Goal: Transaction & Acquisition: Purchase product/service

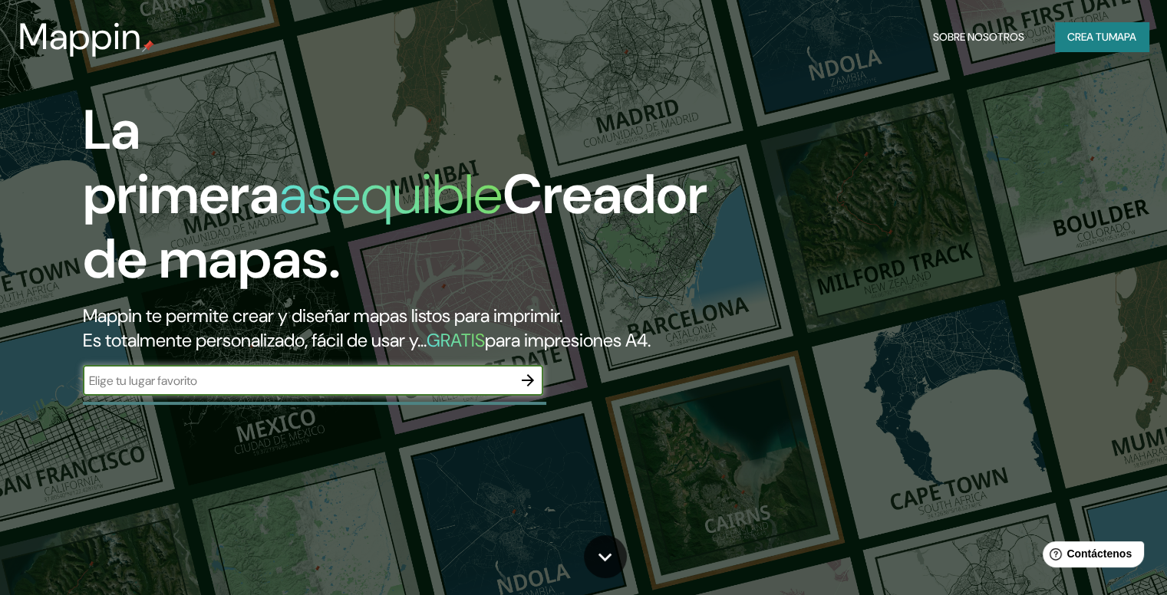
click at [469, 395] on div "​" at bounding box center [313, 380] width 460 height 31
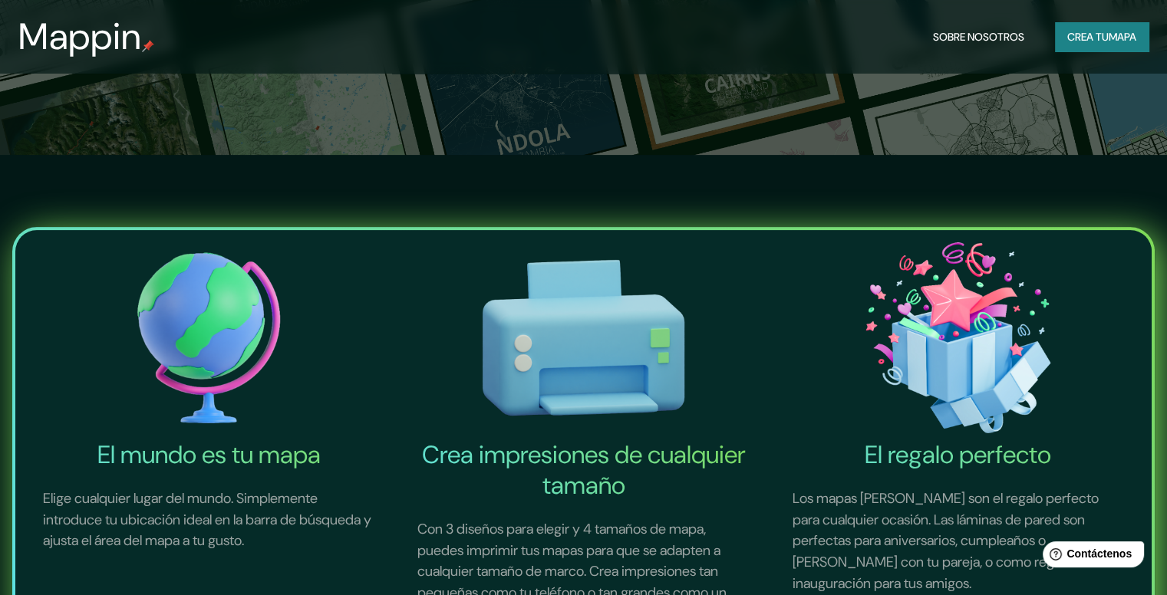
scroll to position [460, 0]
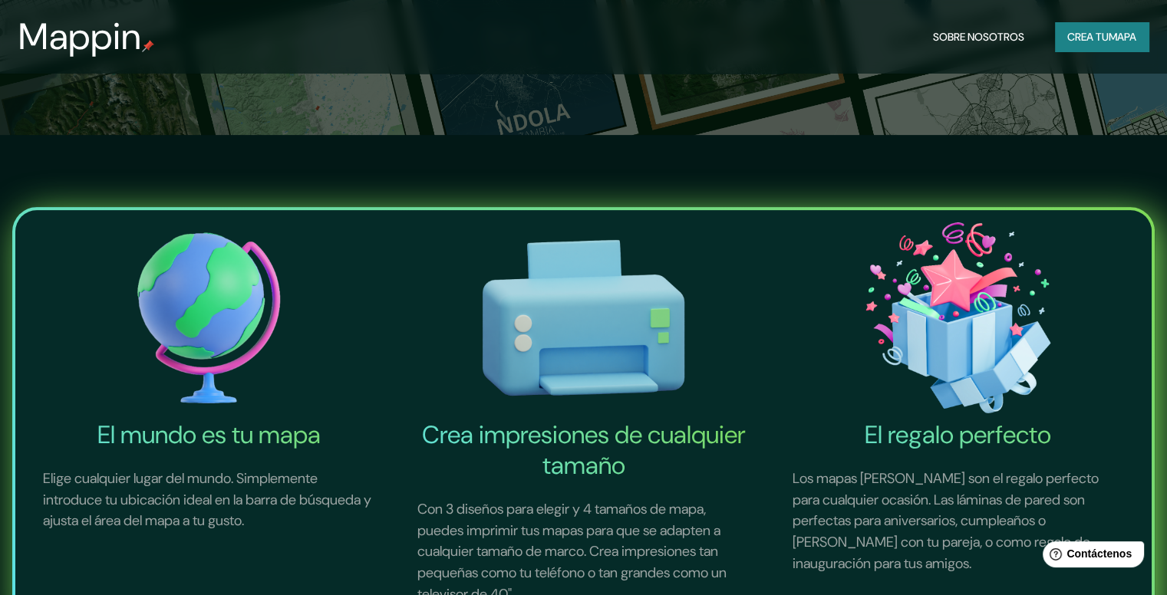
click at [585, 309] on img at bounding box center [583, 318] width 368 height 204
click at [568, 464] on font "Crea impresiones de cualquier tamaño" at bounding box center [583, 450] width 324 height 63
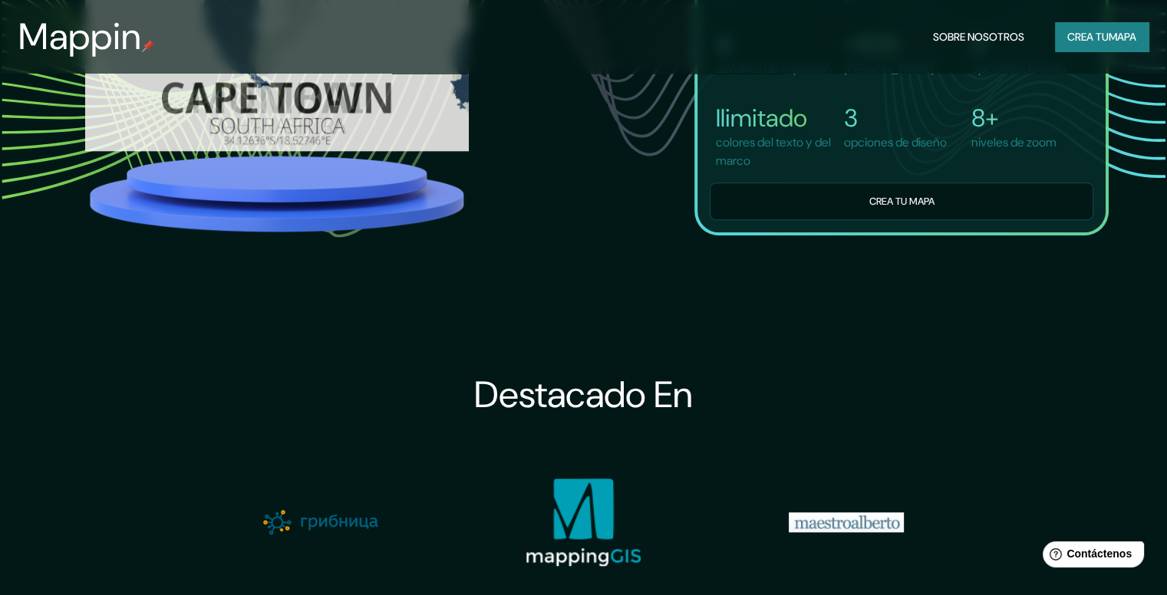
scroll to position [1381, 0]
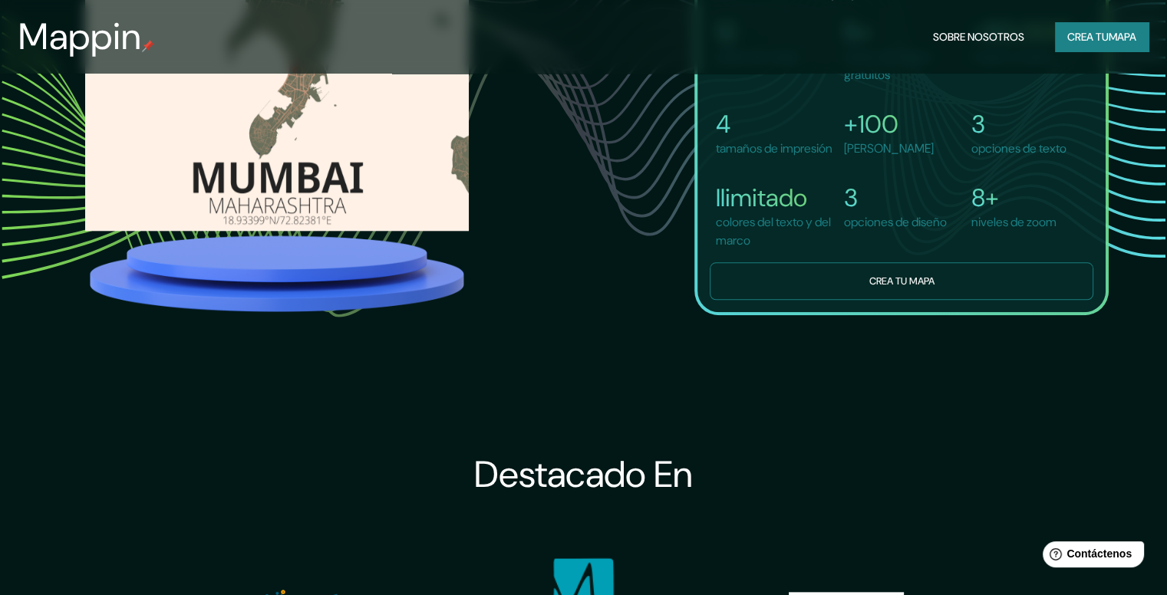
click at [916, 288] on font "Crea tu mapa" at bounding box center [900, 281] width 65 height 13
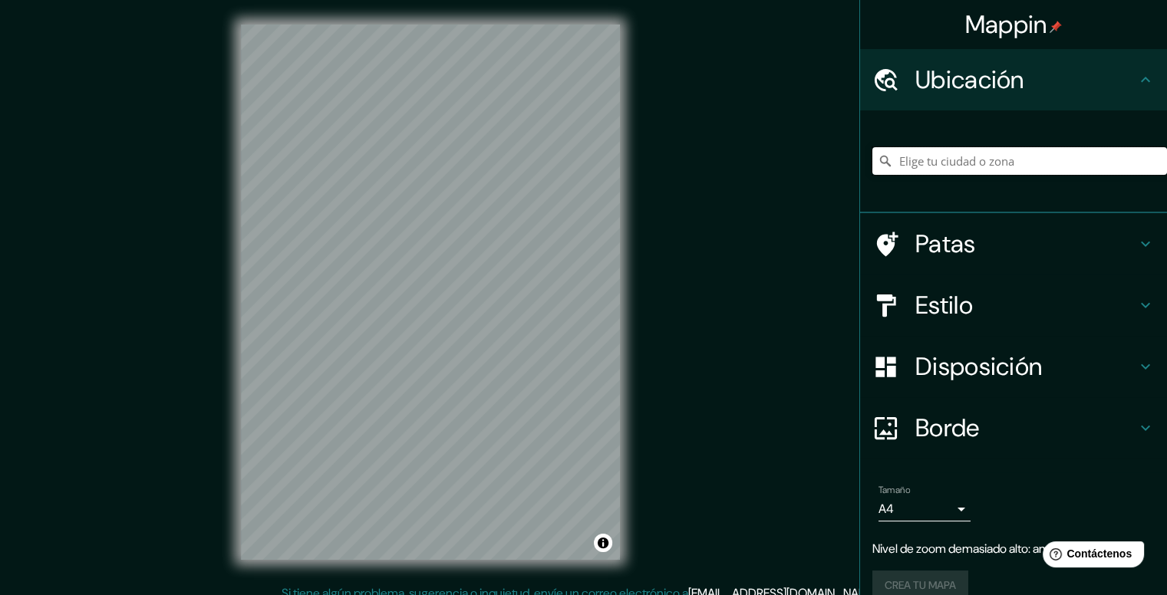
click at [920, 160] on input "Elige tu ciudad o zona" at bounding box center [1019, 161] width 295 height 28
paste input "-16.515465558932817, -68.13918645595074"
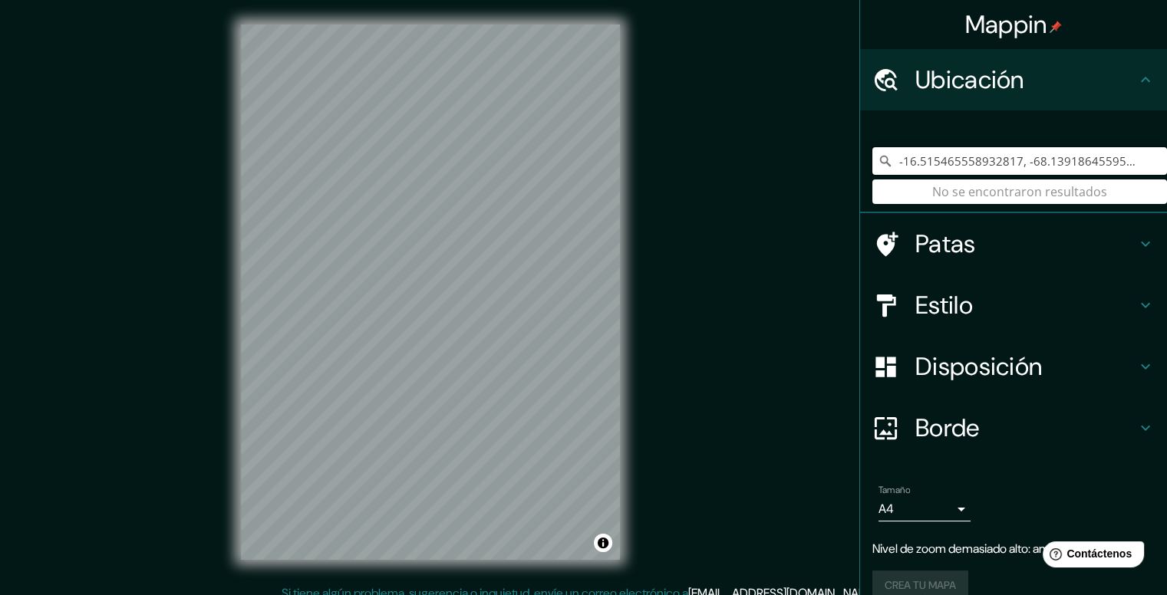
type input "-16.515465558932817, -68.13918645595074"
click at [991, 160] on input "-16.515465558932817, -68.13918645595074" at bounding box center [1019, 161] width 295 height 28
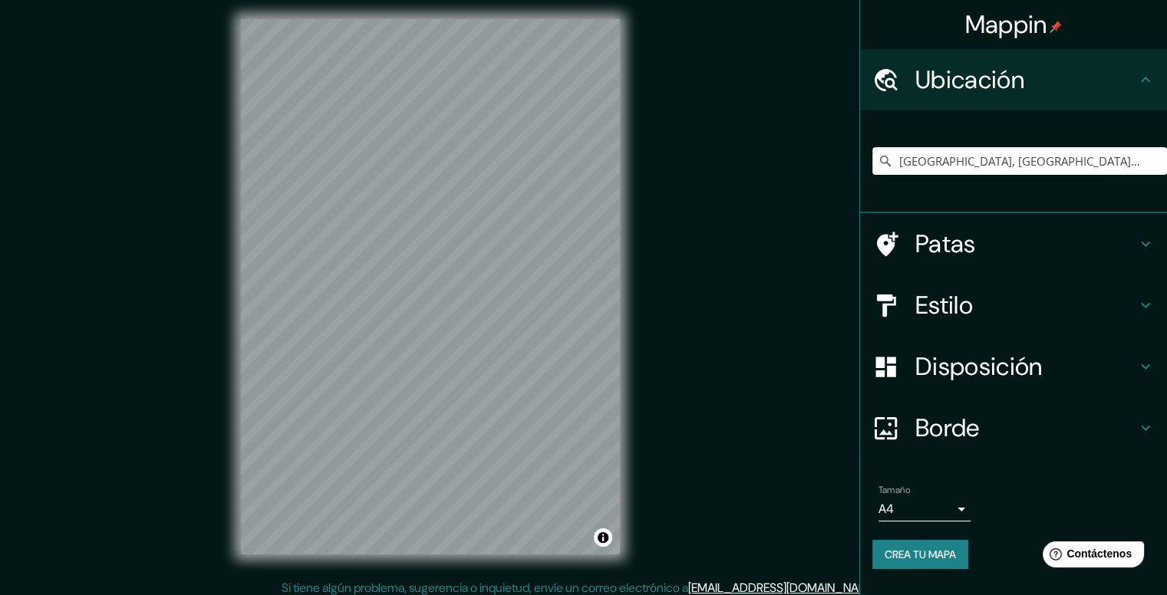
scroll to position [14, 0]
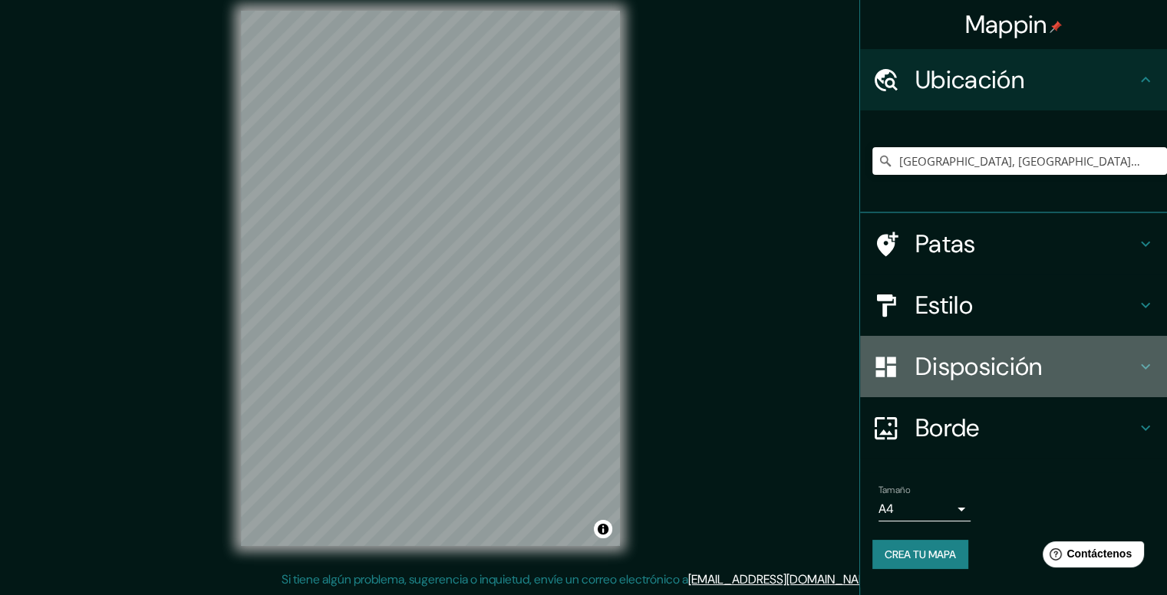
click at [991, 373] on font "Disposición" at bounding box center [978, 367] width 127 height 32
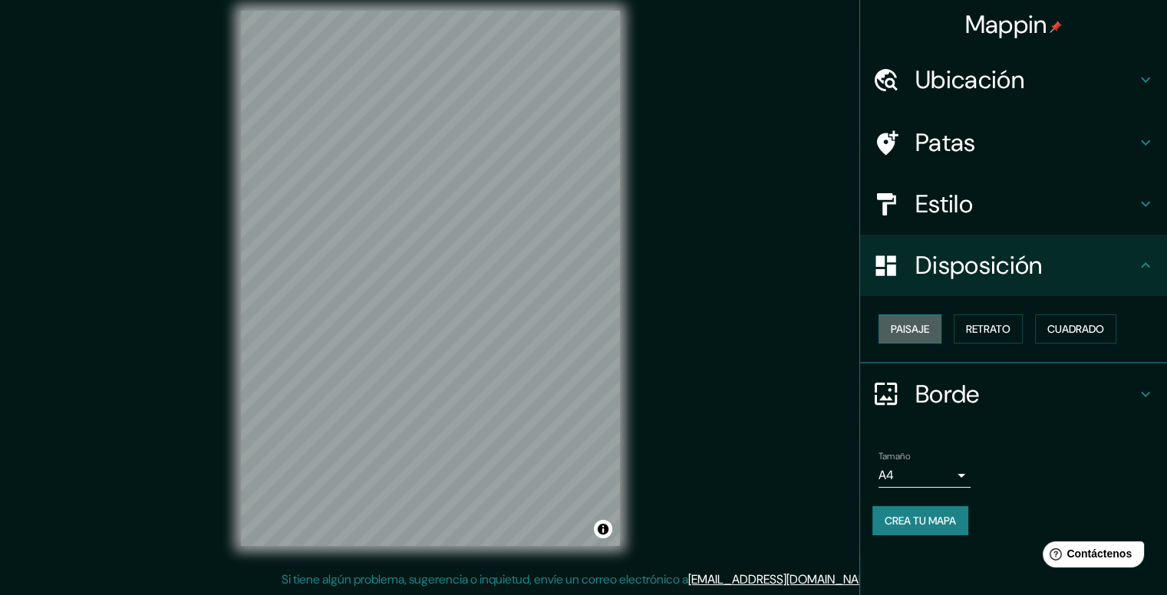
click at [901, 323] on font "Paisaje" at bounding box center [910, 329] width 38 height 14
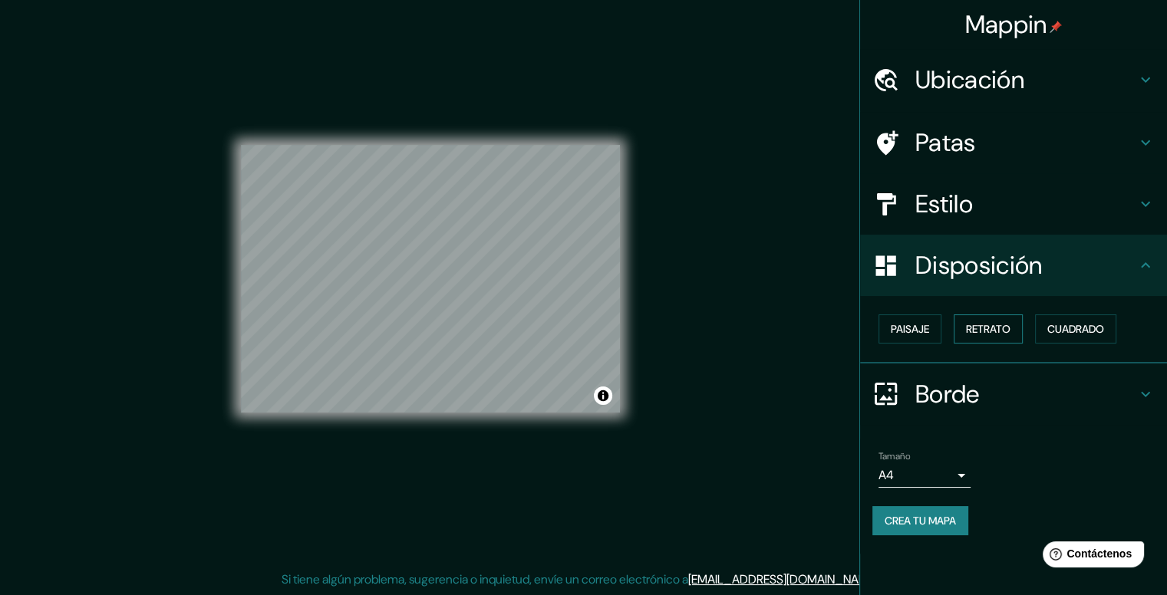
drag, startPoint x: 947, startPoint y: 324, endPoint x: 963, endPoint y: 328, distance: 15.8
click at [951, 324] on div "Paisaje Retrato Cuadrado" at bounding box center [1019, 328] width 295 height 41
click at [979, 330] on font "Retrato" at bounding box center [988, 329] width 44 height 14
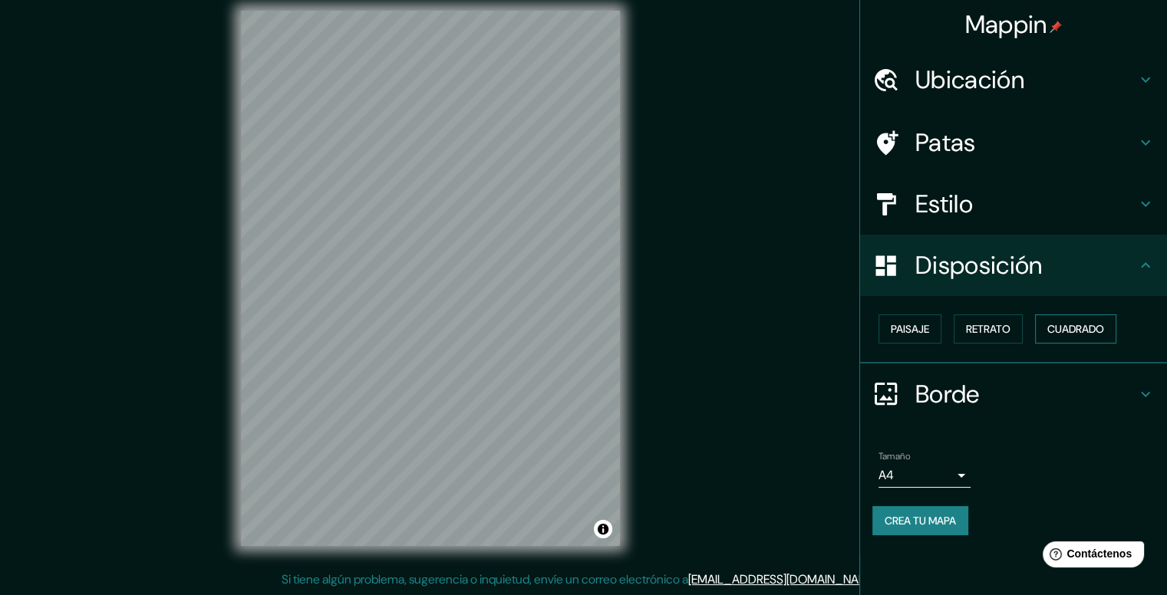
click at [1062, 322] on font "Cuadrado" at bounding box center [1075, 329] width 57 height 14
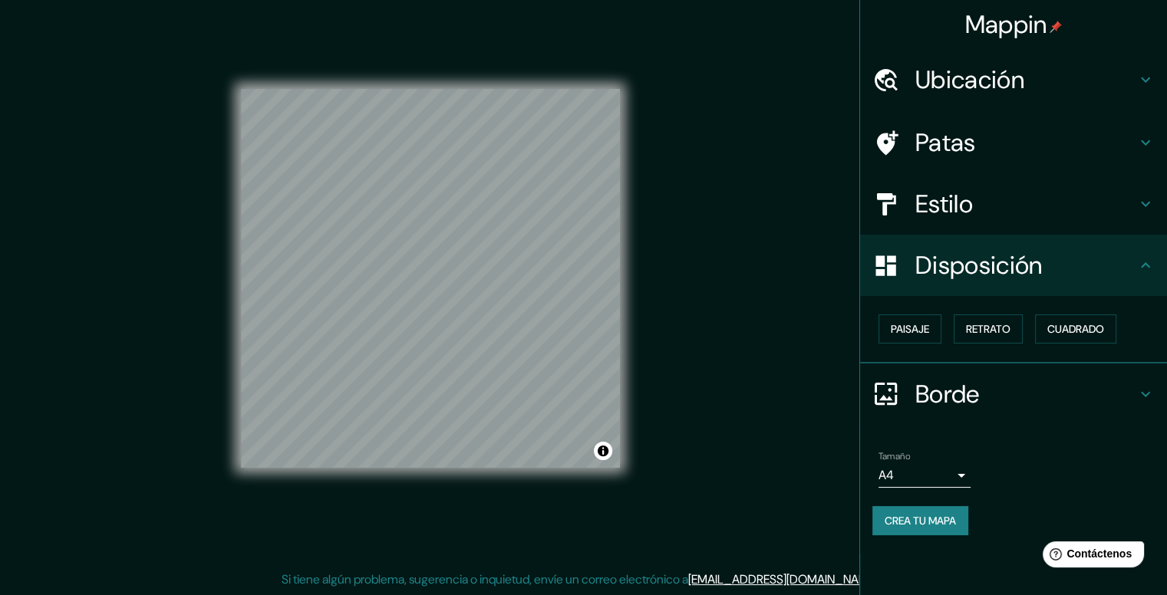
drag, startPoint x: 1012, startPoint y: 322, endPoint x: 969, endPoint y: 353, distance: 52.8
click at [1010, 323] on font "Retrato" at bounding box center [988, 329] width 44 height 14
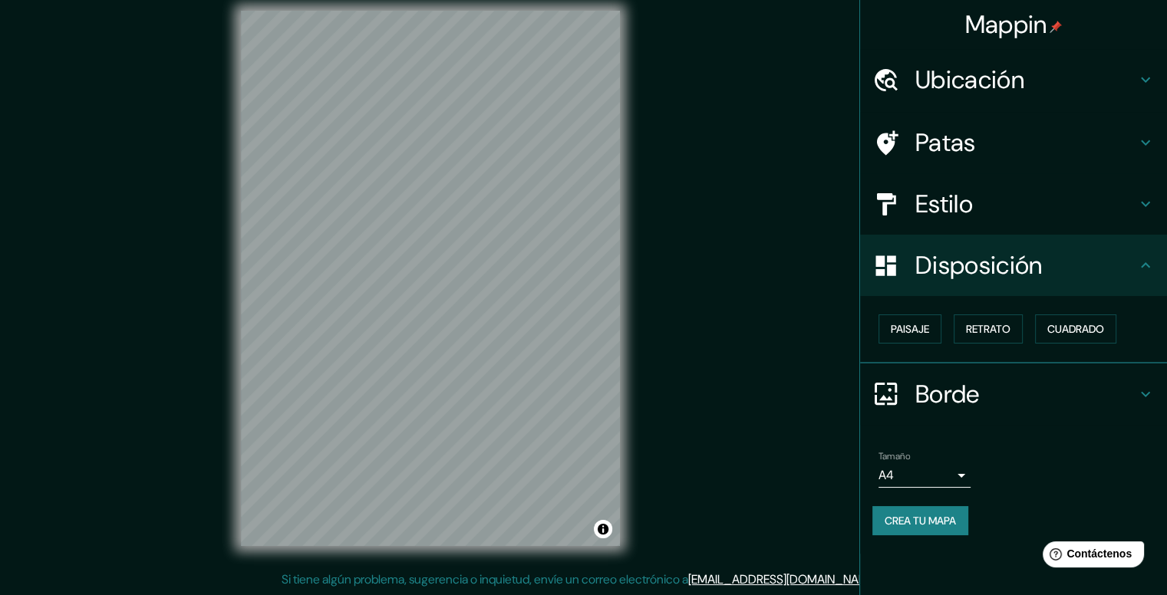
click at [978, 209] on h4 "Estilo" at bounding box center [1025, 204] width 221 height 31
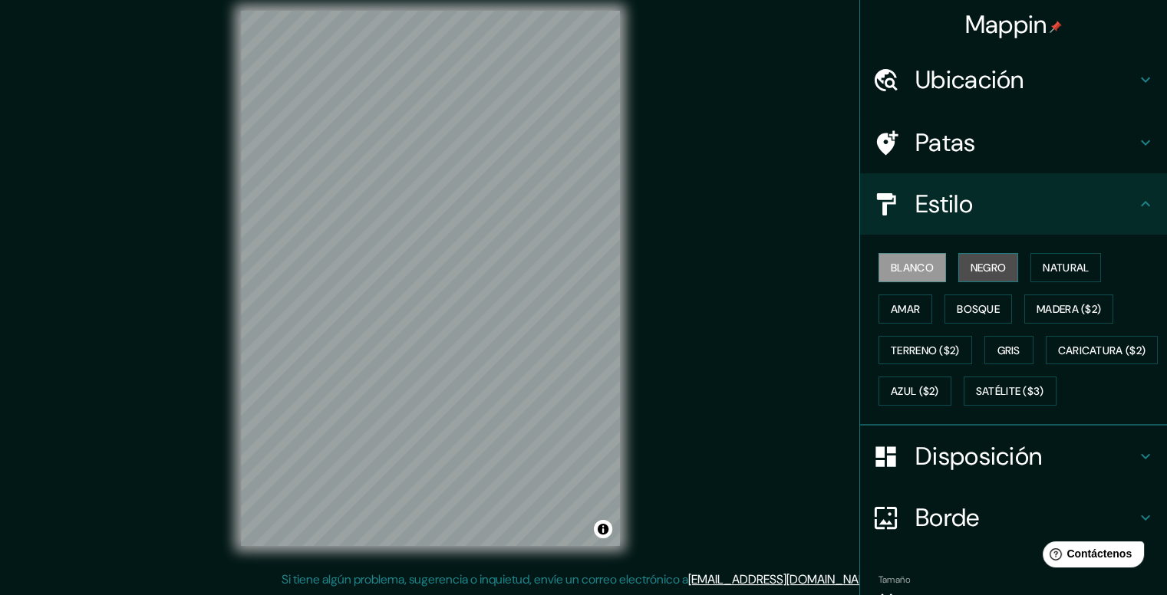
click at [981, 267] on font "Negro" at bounding box center [988, 268] width 36 height 14
click at [918, 262] on font "Blanco" at bounding box center [912, 268] width 43 height 14
click at [993, 136] on h4 "Patas" at bounding box center [1025, 142] width 221 height 31
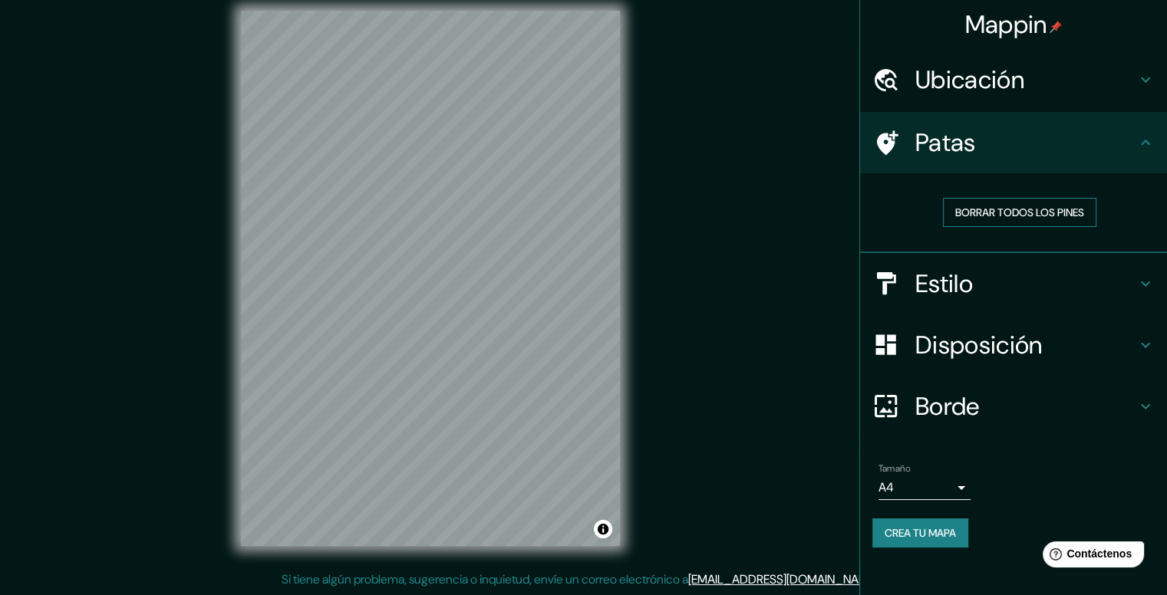
click at [993, 212] on font "Borrar todos los pines" at bounding box center [1019, 213] width 129 height 14
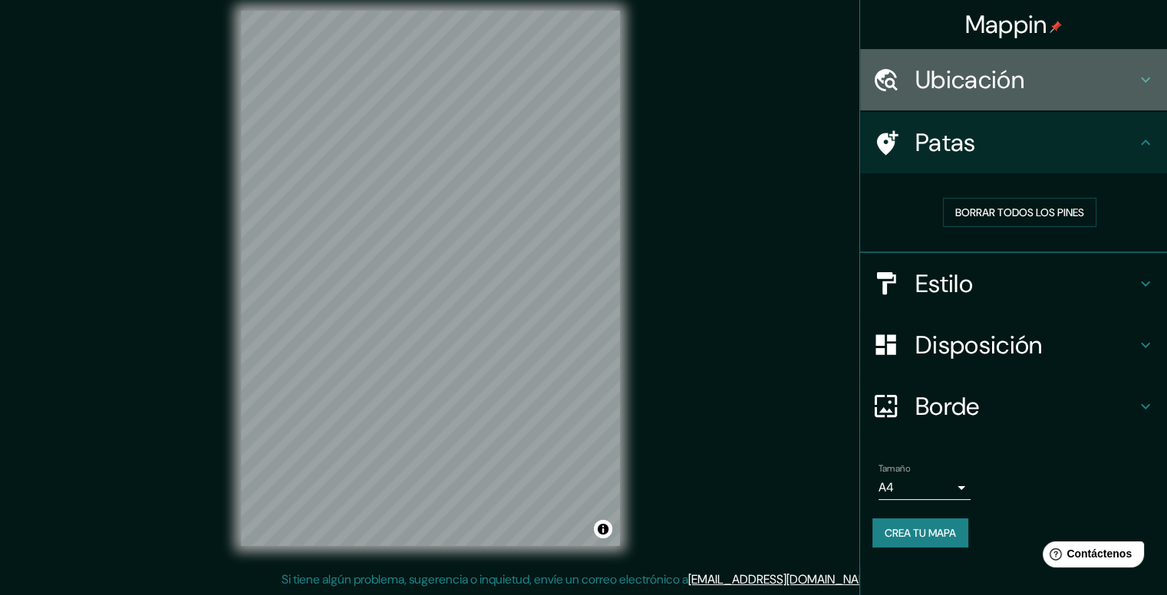
click at [998, 56] on div "Ubicación" at bounding box center [1013, 79] width 307 height 61
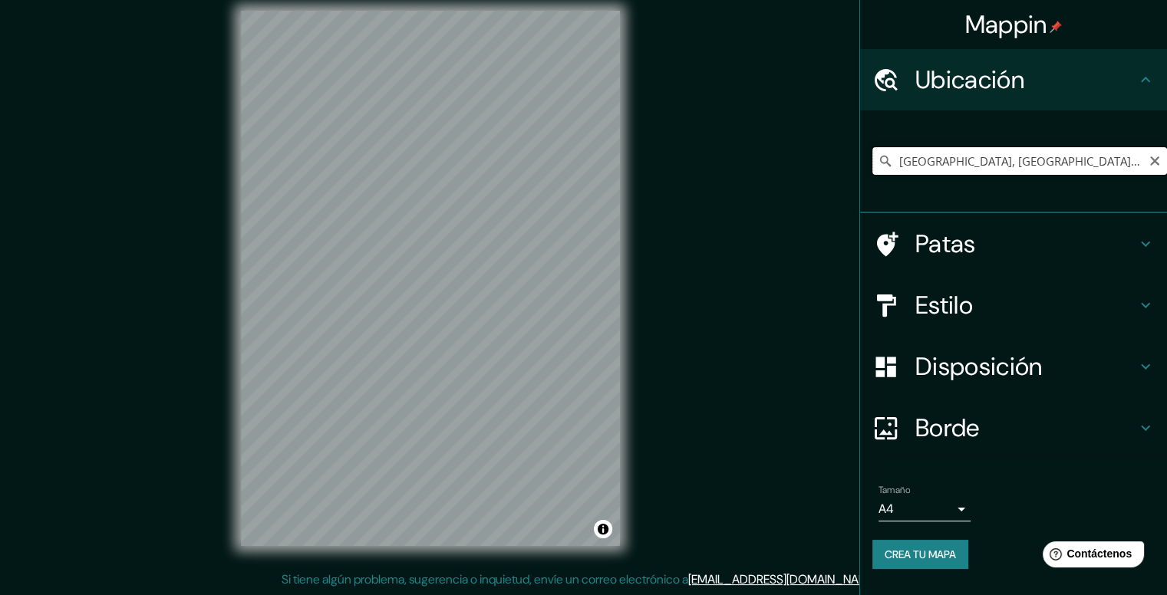
click at [960, 170] on input "[GEOGRAPHIC_DATA], [GEOGRAPHIC_DATA], [GEOGRAPHIC_DATA]" at bounding box center [1019, 161] width 295 height 28
click at [1117, 169] on input "[GEOGRAPHIC_DATA], [GEOGRAPHIC_DATA], [GEOGRAPHIC_DATA]" at bounding box center [1019, 161] width 295 height 28
click at [1127, 160] on input "[GEOGRAPHIC_DATA], [GEOGRAPHIC_DATA], [GEOGRAPHIC_DATA]" at bounding box center [1019, 161] width 295 height 28
click at [1136, 161] on input "[GEOGRAPHIC_DATA], [GEOGRAPHIC_DATA], [GEOGRAPHIC_DATA]" at bounding box center [1019, 161] width 295 height 28
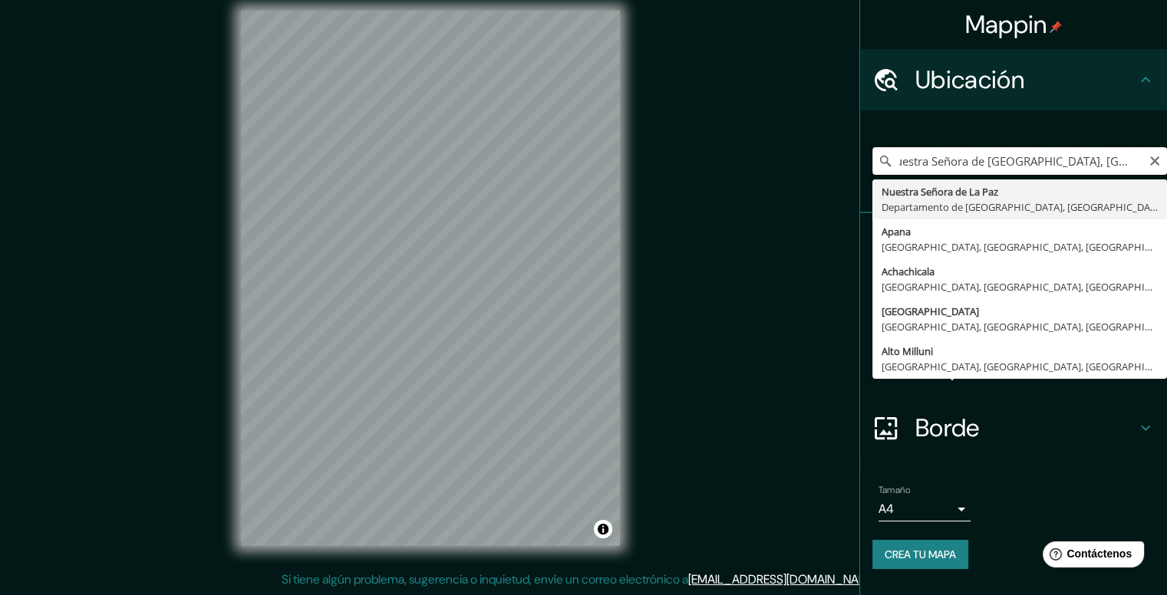
scroll to position [0, 0]
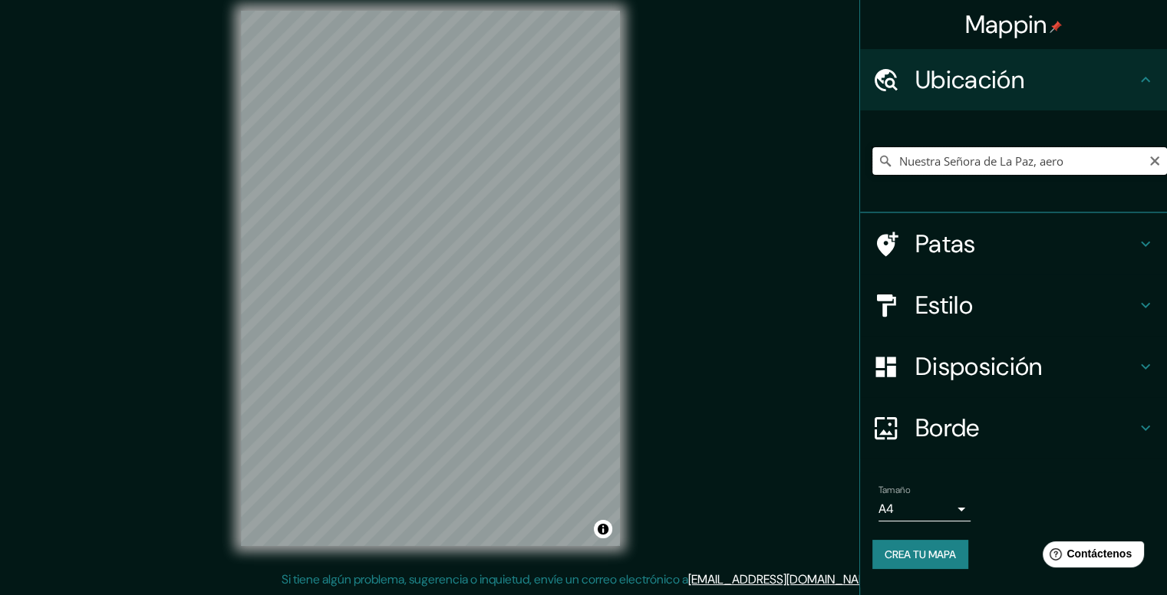
click at [911, 160] on input "Nuestra Señora de La Paz, aero" at bounding box center [1019, 161] width 295 height 28
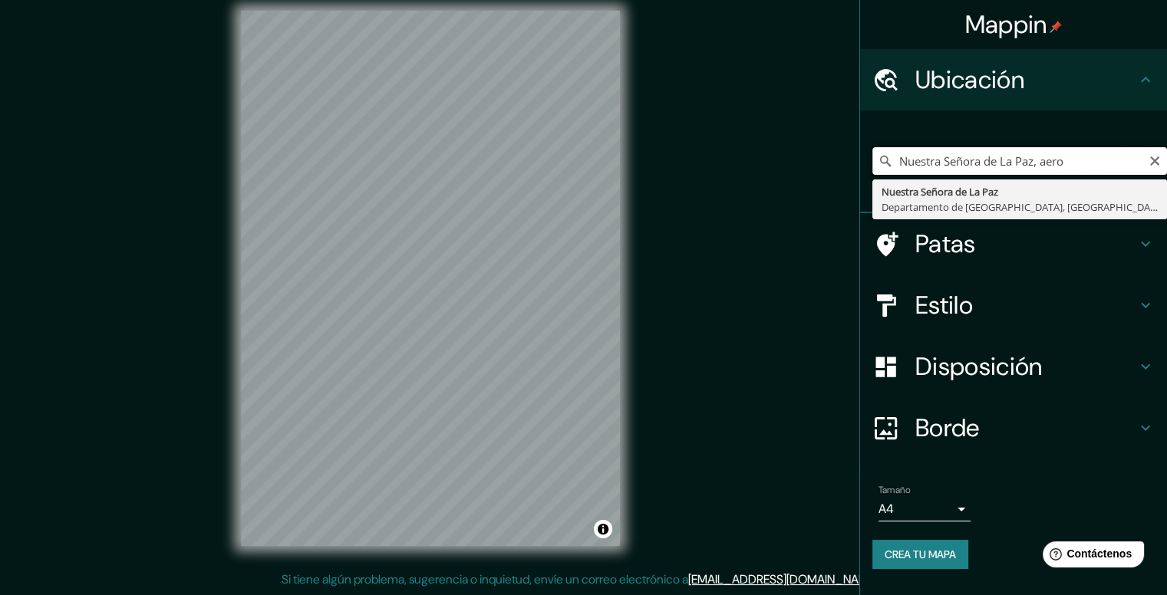
paste input "Hospital [GEOGRAPHIC_DATA]"
type input "NHospital Municipal de Cotahumauestra [GEOGRAPHIC_DATA], aero"
click at [1006, 166] on input "NHospital Municipal de Cotahumauestra [GEOGRAPHIC_DATA], aero" at bounding box center [1019, 161] width 295 height 28
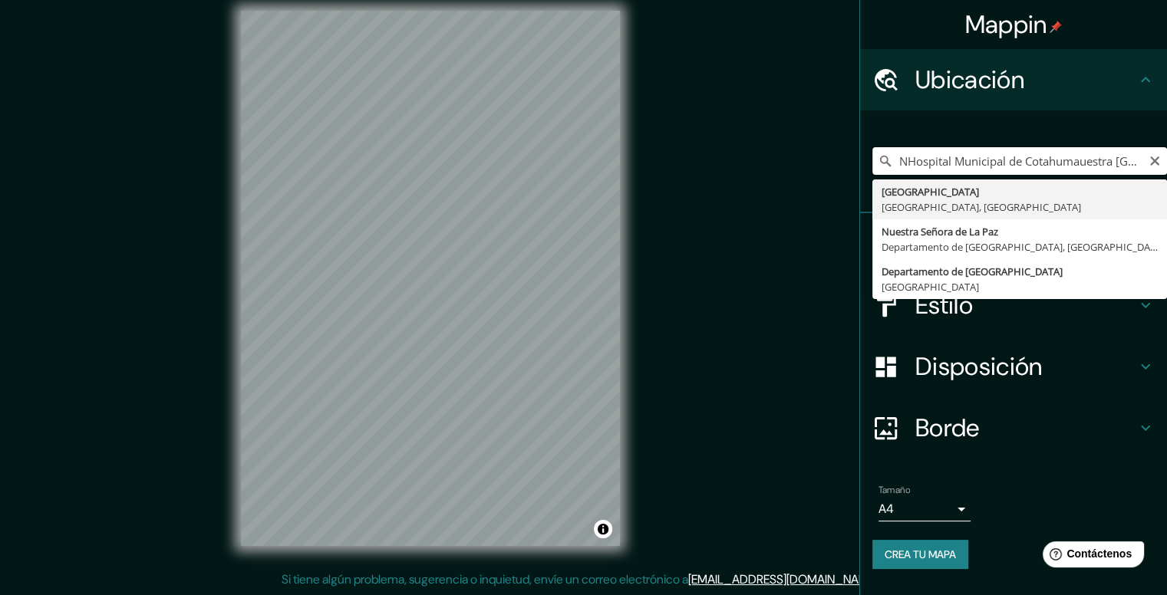
click at [1006, 166] on input "NHospital Municipal de Cotahumauestra [GEOGRAPHIC_DATA], aero" at bounding box center [1019, 161] width 295 height 28
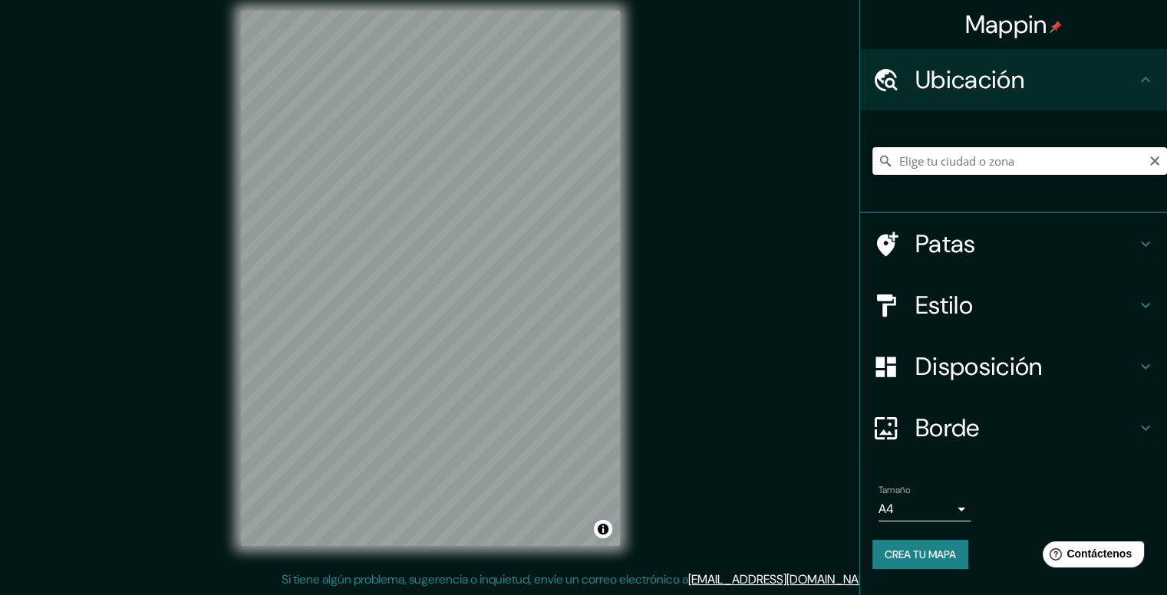
paste input "Hospital [GEOGRAPHIC_DATA]"
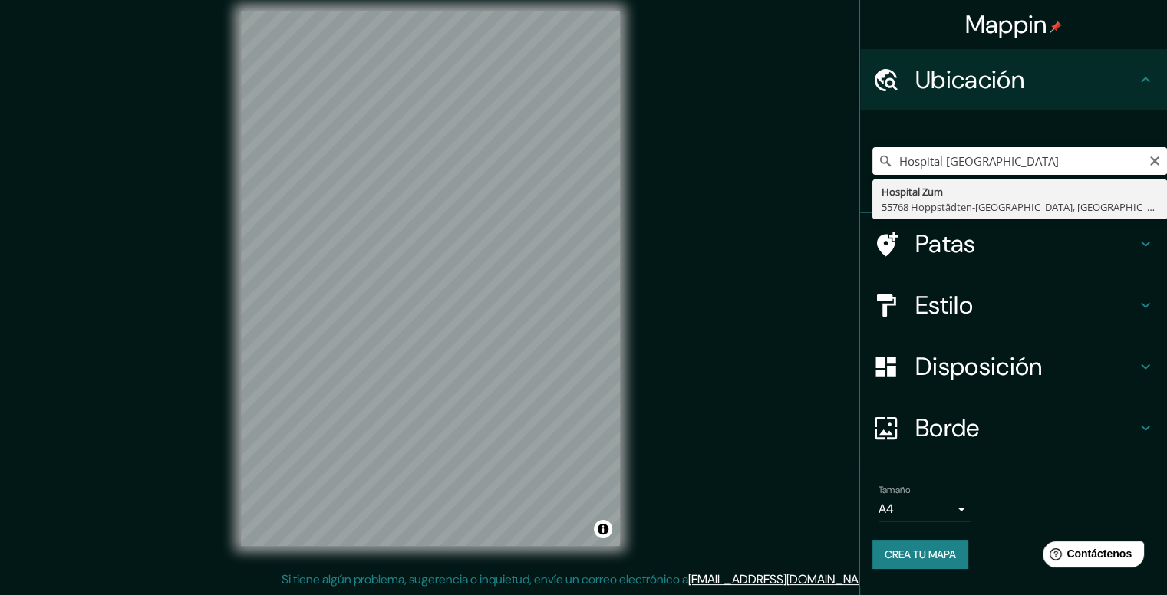
type input "[GEOGRAPHIC_DATA], 55768 Hoppstädten-[GEOGRAPHIC_DATA], [GEOGRAPHIC_DATA]"
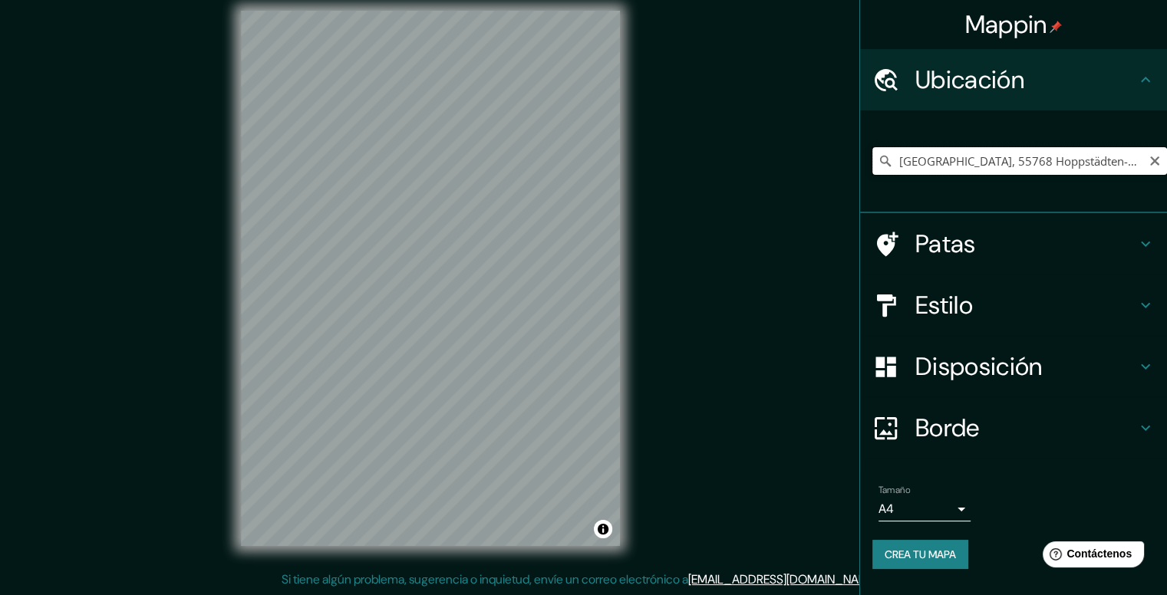
click at [970, 163] on input "[GEOGRAPHIC_DATA], 55768 Hoppstädten-[GEOGRAPHIC_DATA], [GEOGRAPHIC_DATA]" at bounding box center [1019, 161] width 295 height 28
click at [985, 165] on input "[GEOGRAPHIC_DATA], 55768 Hoppstädten-[GEOGRAPHIC_DATA], [GEOGRAPHIC_DATA]" at bounding box center [1019, 161] width 295 height 28
paste input "Hospital [GEOGRAPHIC_DATA]"
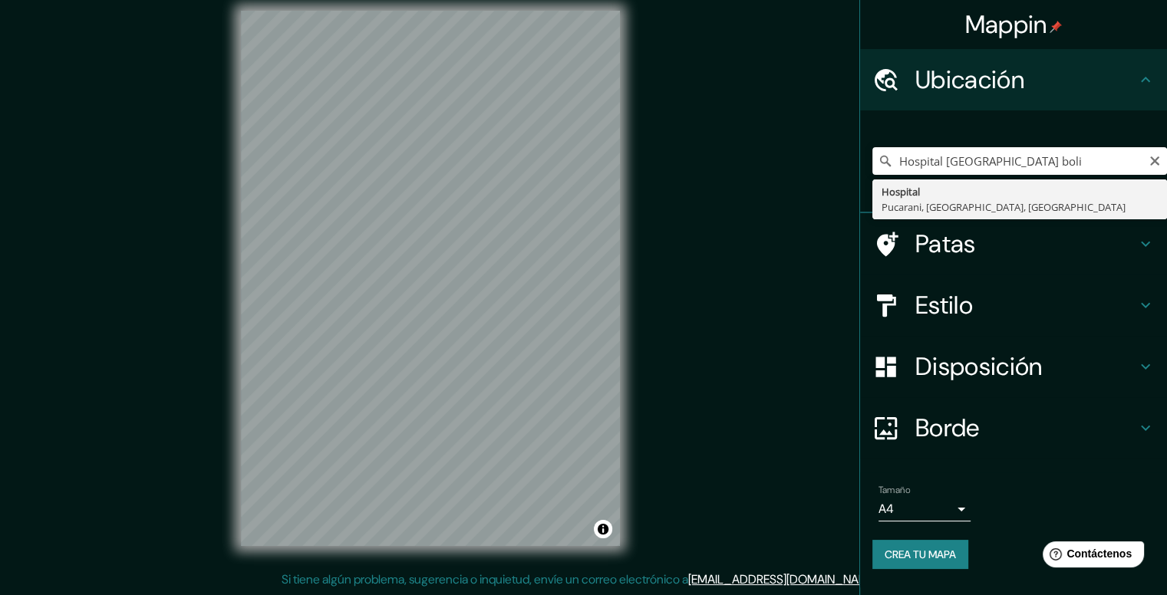
type input "Hospital, [GEOGRAPHIC_DATA], [GEOGRAPHIC_DATA], [GEOGRAPHIC_DATA]"
